Goal: Navigation & Orientation: Find specific page/section

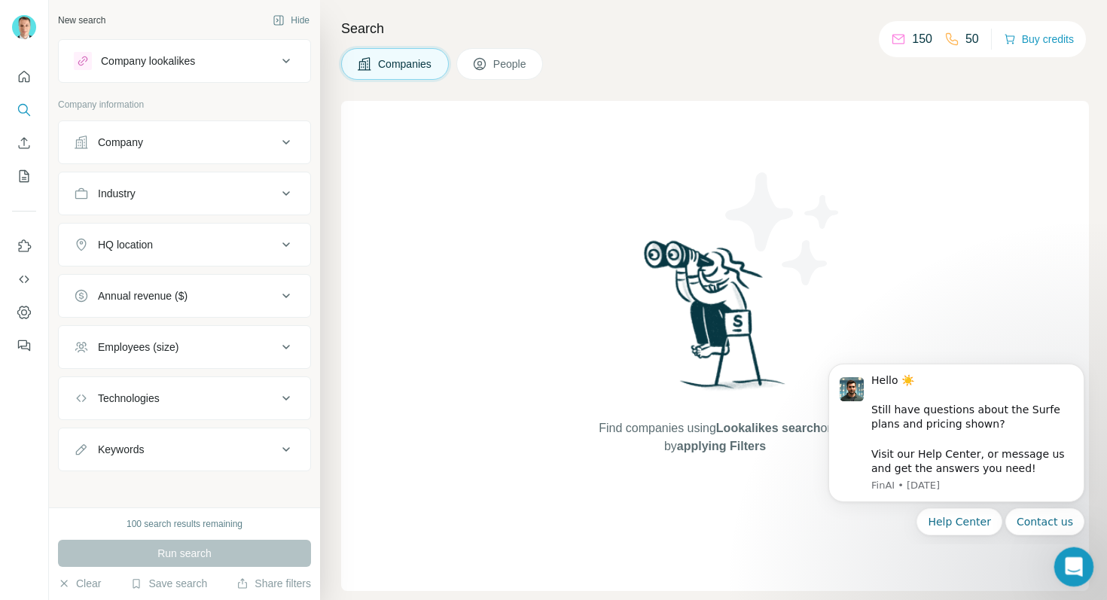
click at [1077, 572] on icon "Open Intercom Messenger" at bounding box center [1071, 565] width 25 height 25
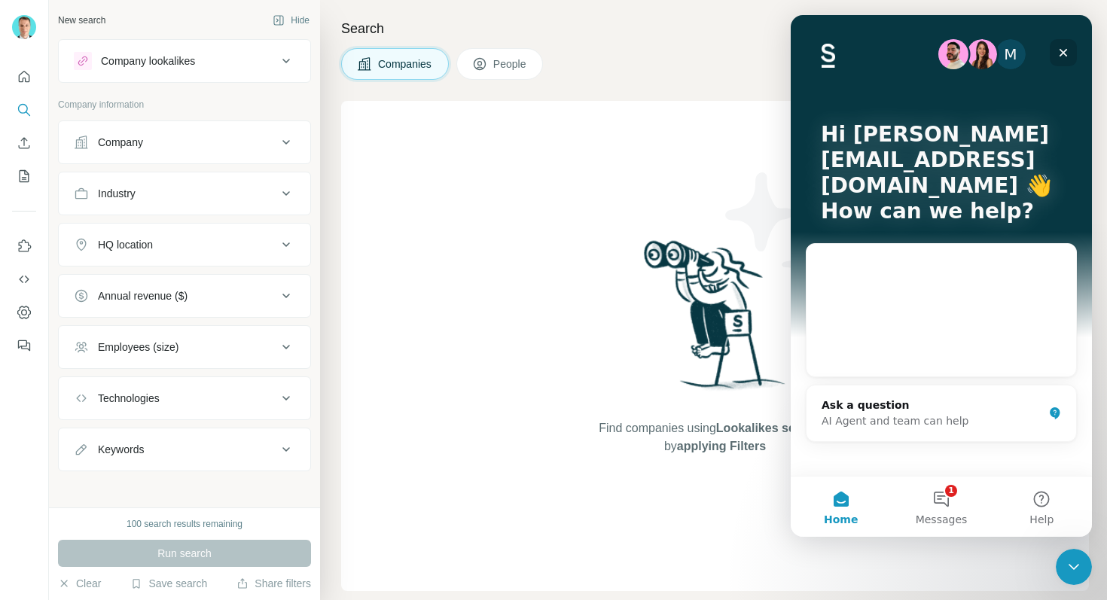
click at [1065, 54] on icon "Close" at bounding box center [1063, 53] width 8 height 8
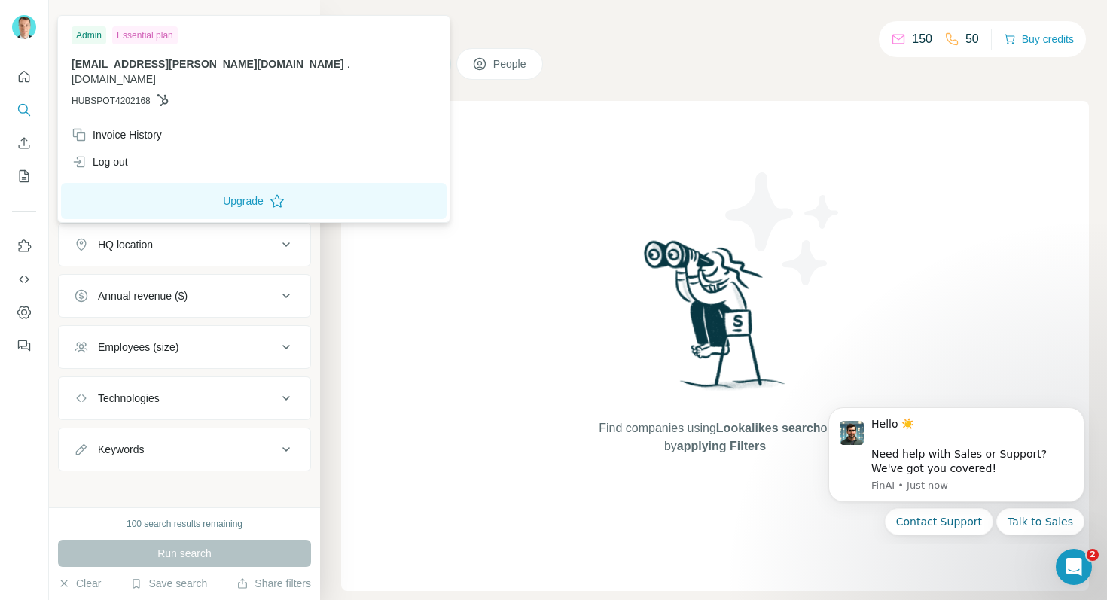
click at [19, 27] on img at bounding box center [24, 27] width 24 height 24
click at [200, 492] on div "New search Hide Company lookalikes Company information Company Industry HQ loca…" at bounding box center [184, 254] width 271 height 508
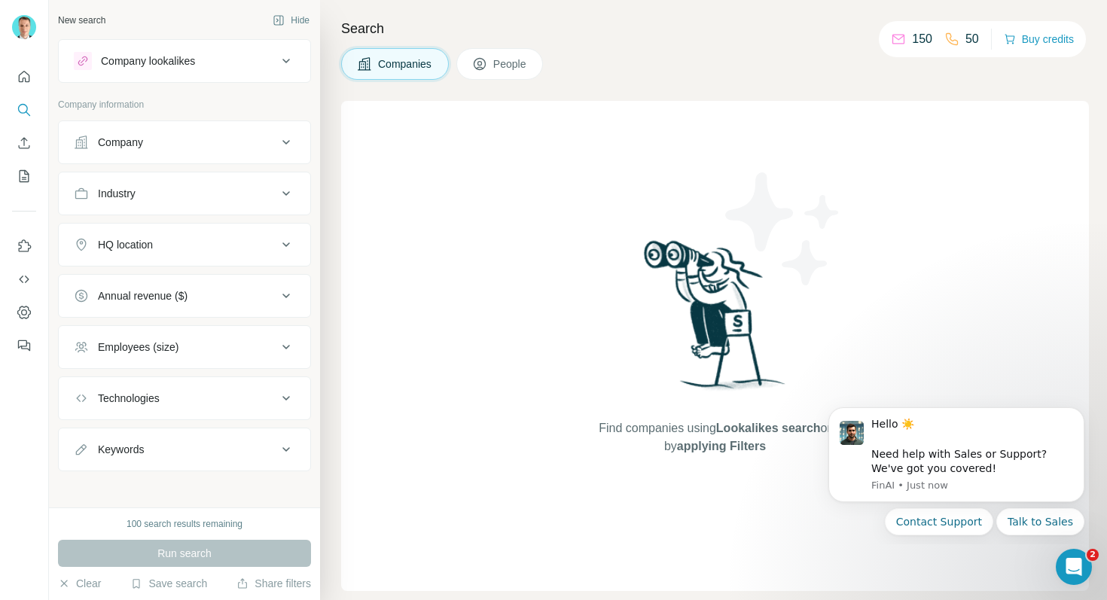
click at [477, 60] on icon at bounding box center [480, 64] width 12 height 12
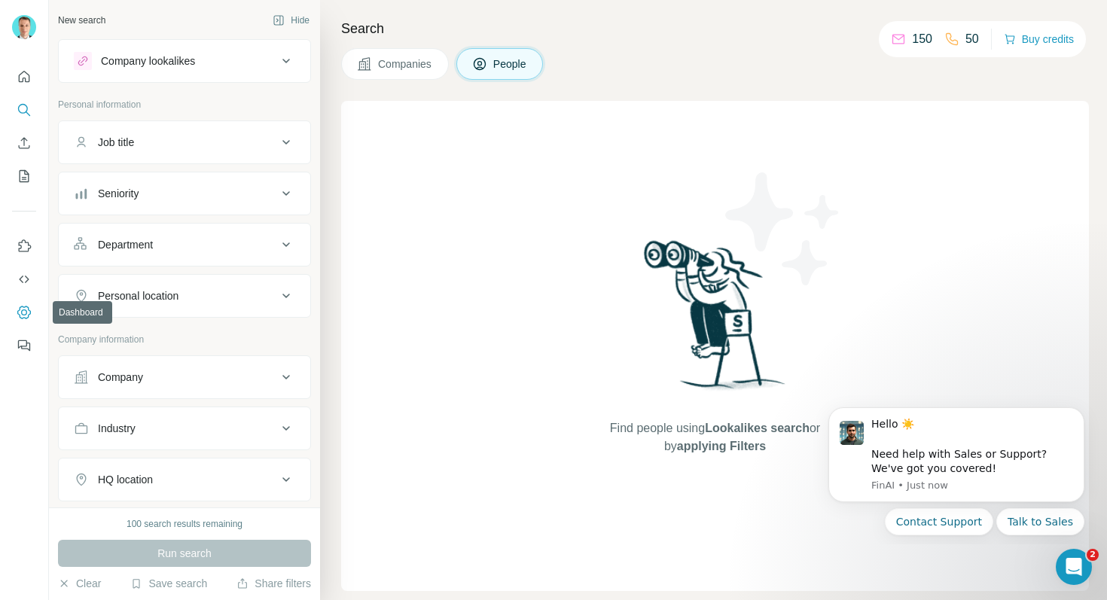
click at [21, 311] on icon "Dashboard" at bounding box center [24, 312] width 6 height 6
click at [23, 72] on icon "Quick start" at bounding box center [24, 76] width 11 height 11
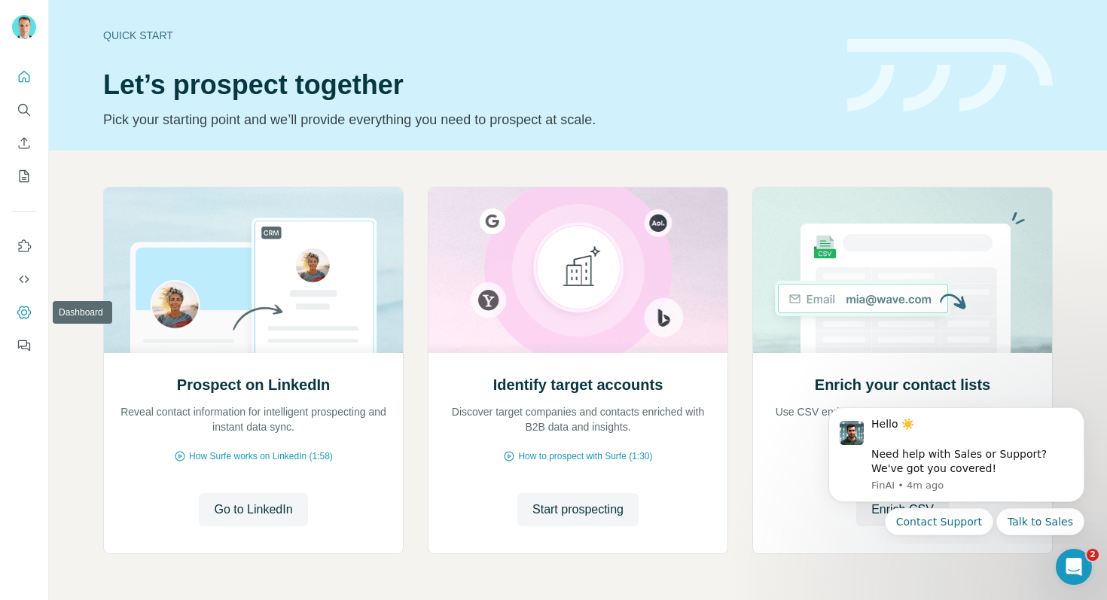
click at [23, 314] on icon "Dashboard" at bounding box center [24, 312] width 6 height 6
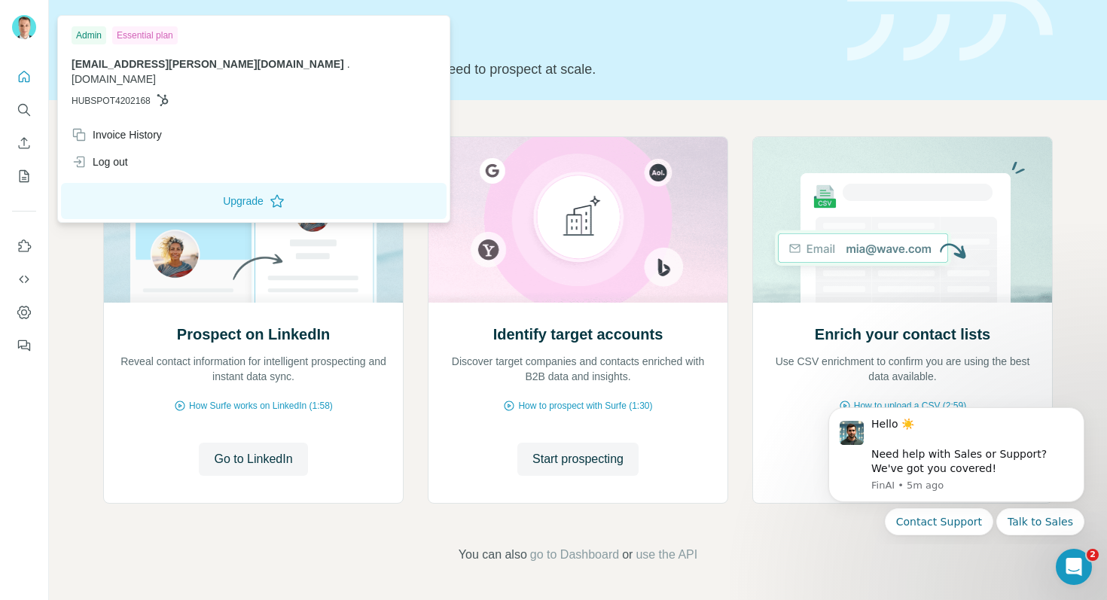
click at [21, 26] on img at bounding box center [24, 27] width 24 height 24
click at [23, 29] on img at bounding box center [24, 27] width 24 height 24
click at [119, 127] on div "Invoice History" at bounding box center [117, 134] width 90 height 15
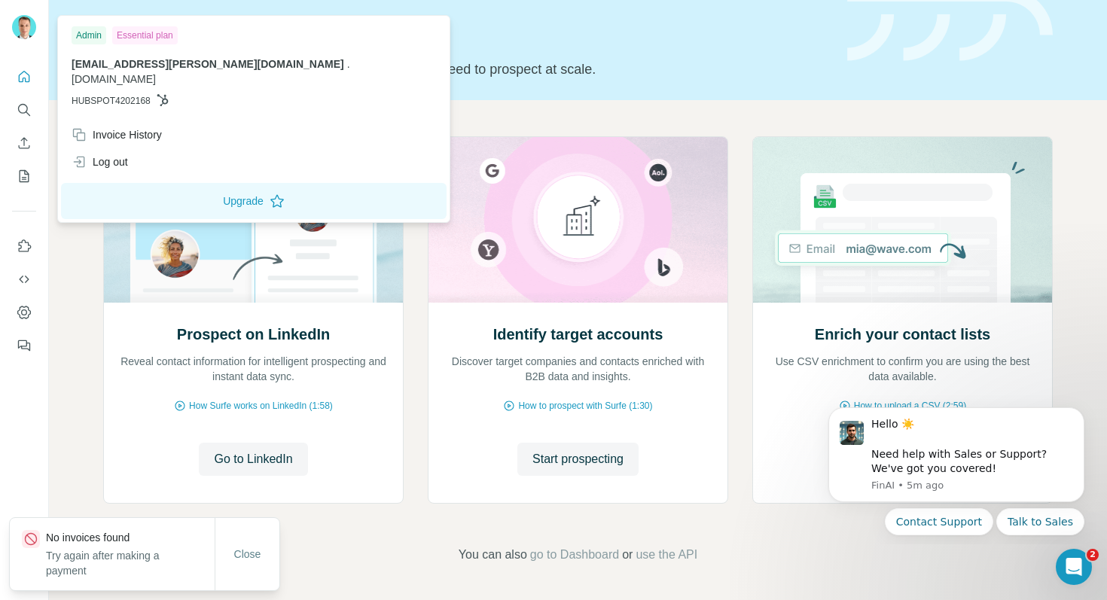
click at [84, 352] on div "Prospect on LinkedIn Reveal contact information for intelligent prospecting and…" at bounding box center [578, 350] width 1058 height 500
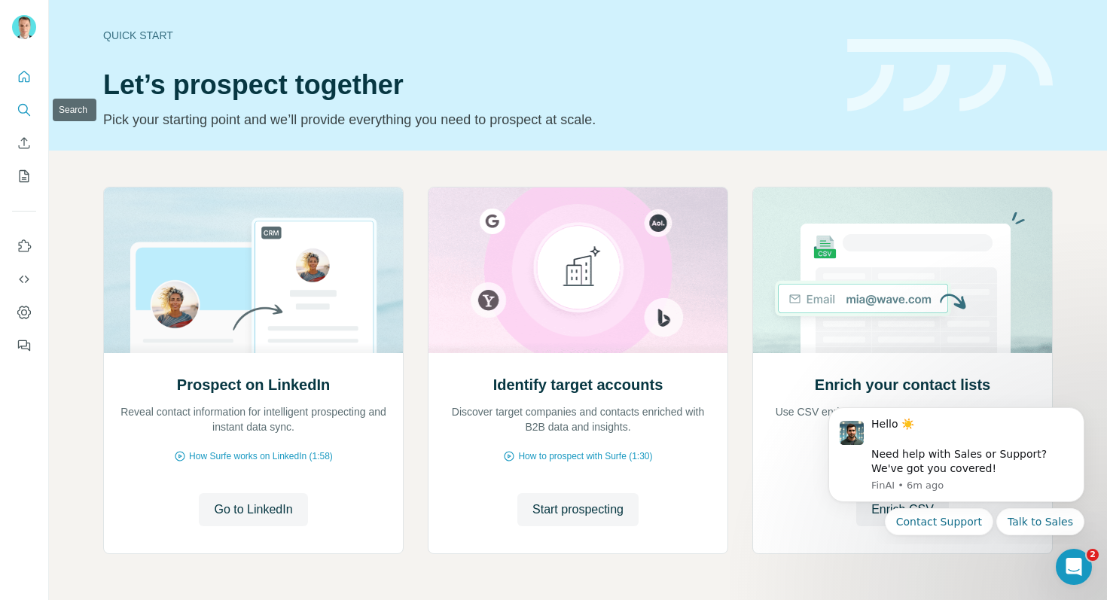
click at [22, 114] on icon "Search" at bounding box center [24, 109] width 15 height 15
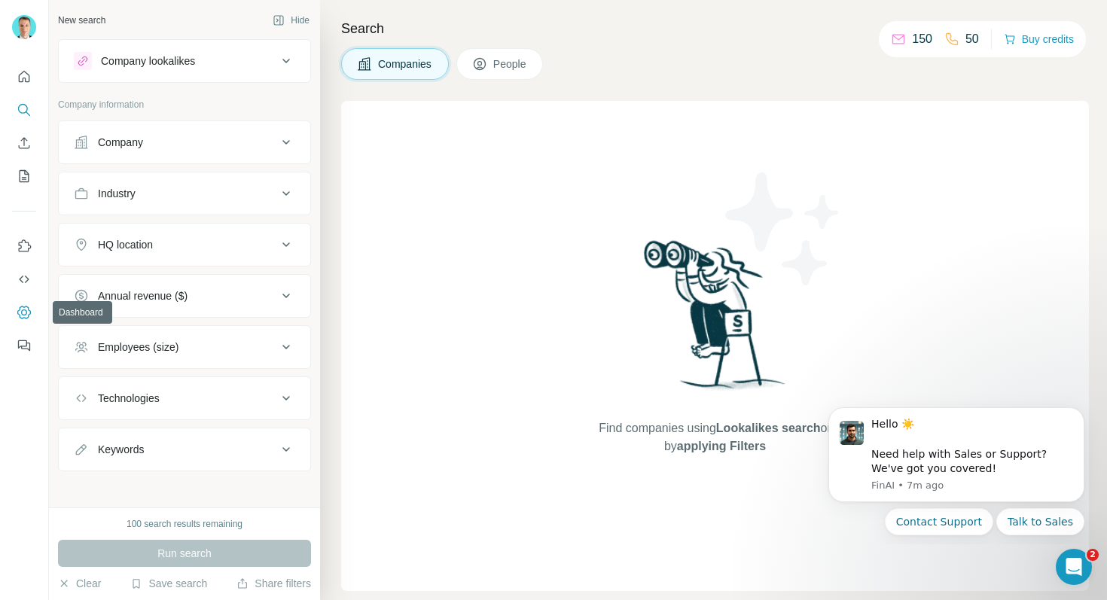
click at [22, 311] on icon "Dashboard" at bounding box center [24, 312] width 6 height 6
click at [285, 141] on icon at bounding box center [286, 142] width 18 height 18
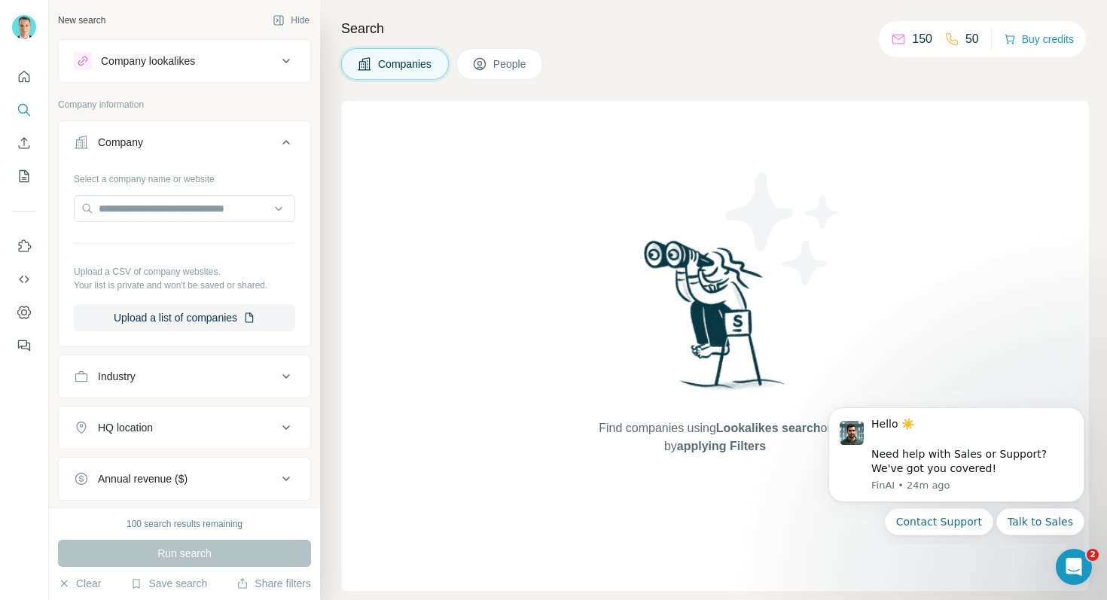
click at [281, 143] on icon at bounding box center [286, 142] width 18 height 18
